Goal: Information Seeking & Learning: Learn about a topic

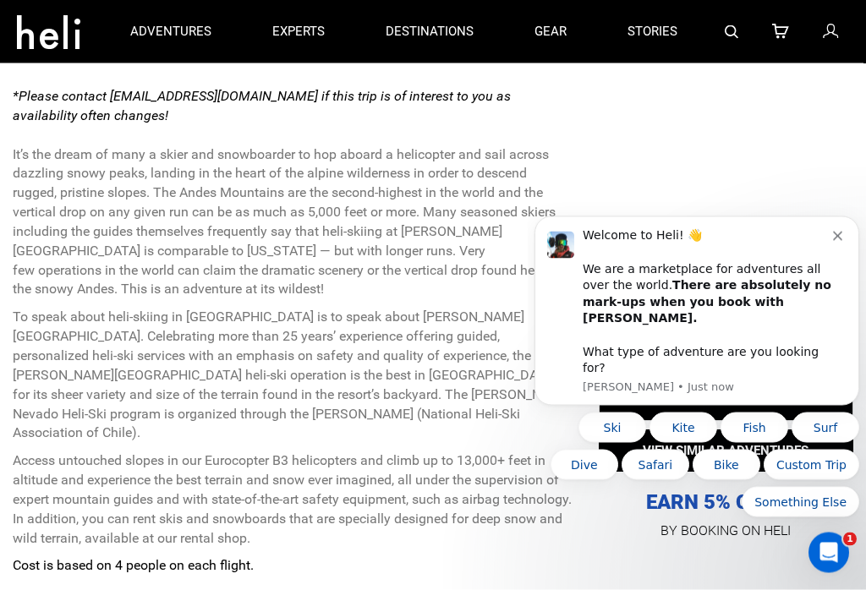
scroll to position [607, 0]
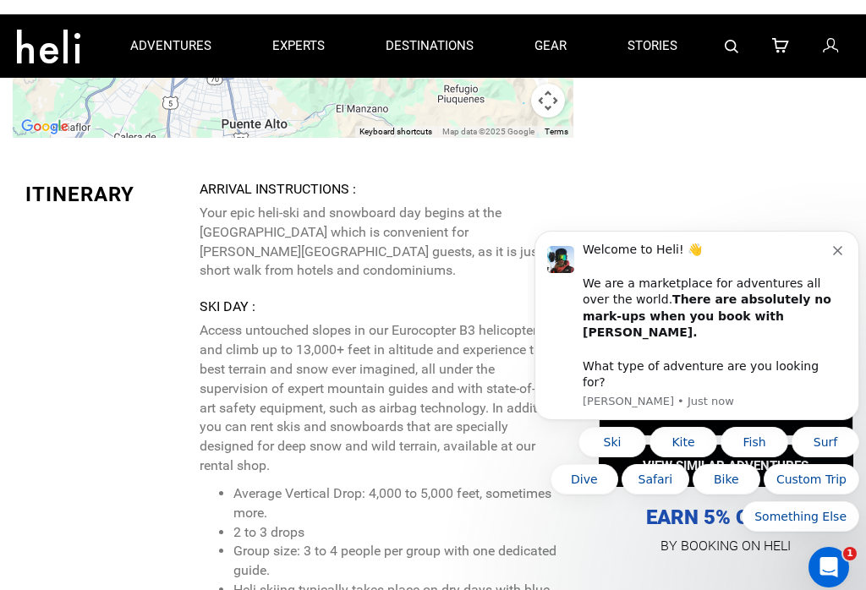
scroll to position [3739, 0]
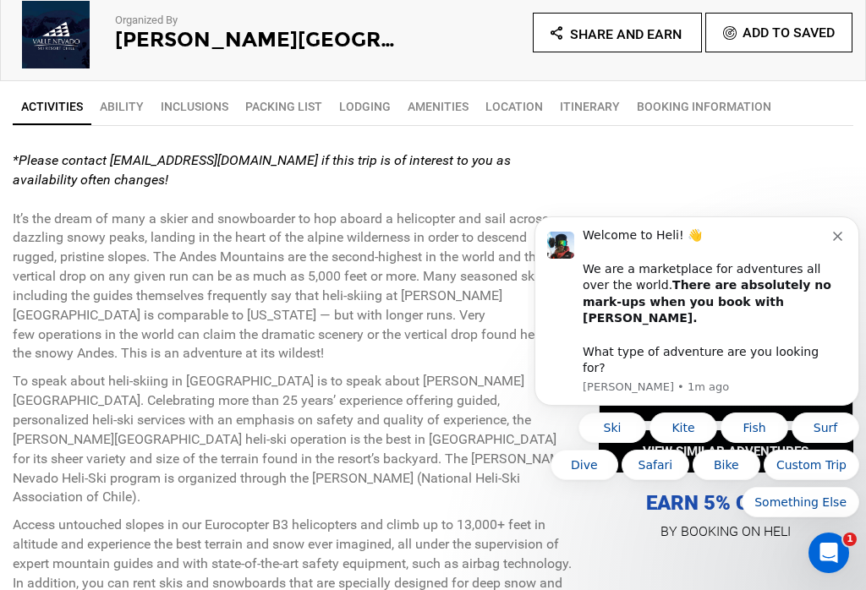
scroll to position [605, 0]
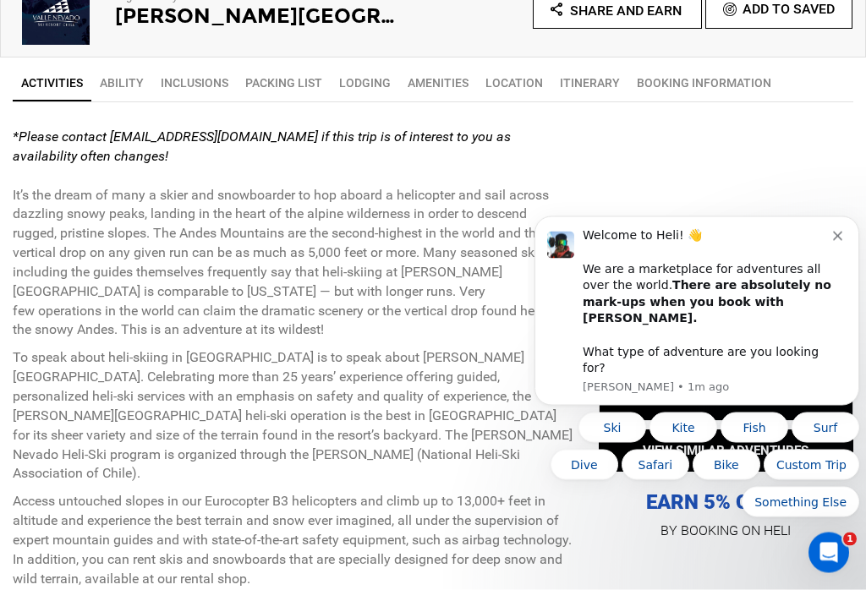
click at [130, 84] on link "Ability" at bounding box center [121, 84] width 61 height 34
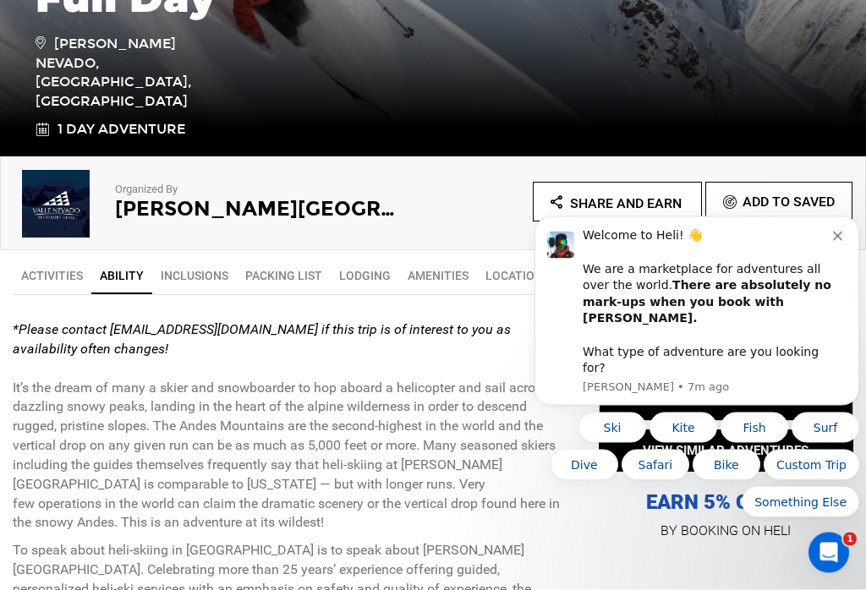
scroll to position [485, 0]
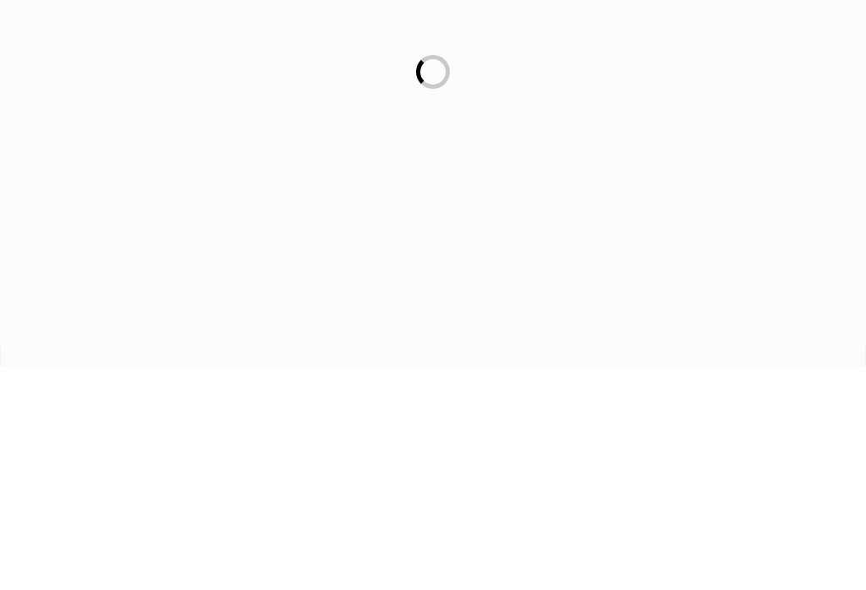
scroll to position [223, 0]
